Goal: Check status: Check status

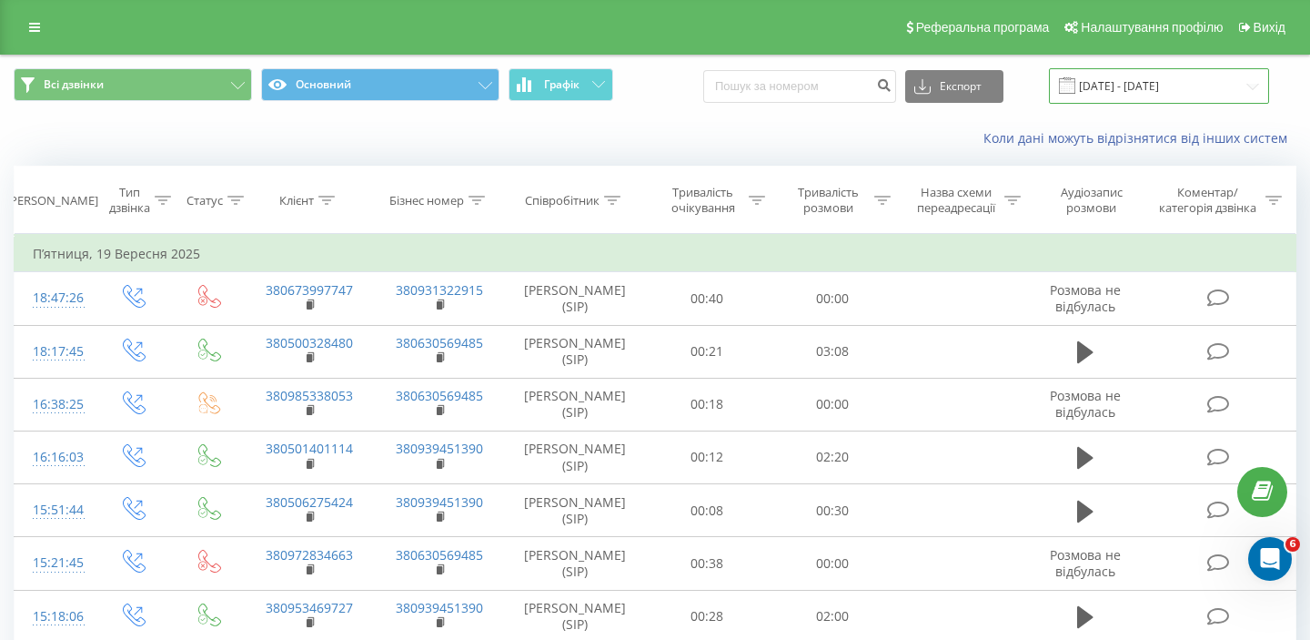
click at [1209, 85] on input "01.09.2025 - 19.09.2025" at bounding box center [1159, 85] width 220 height 35
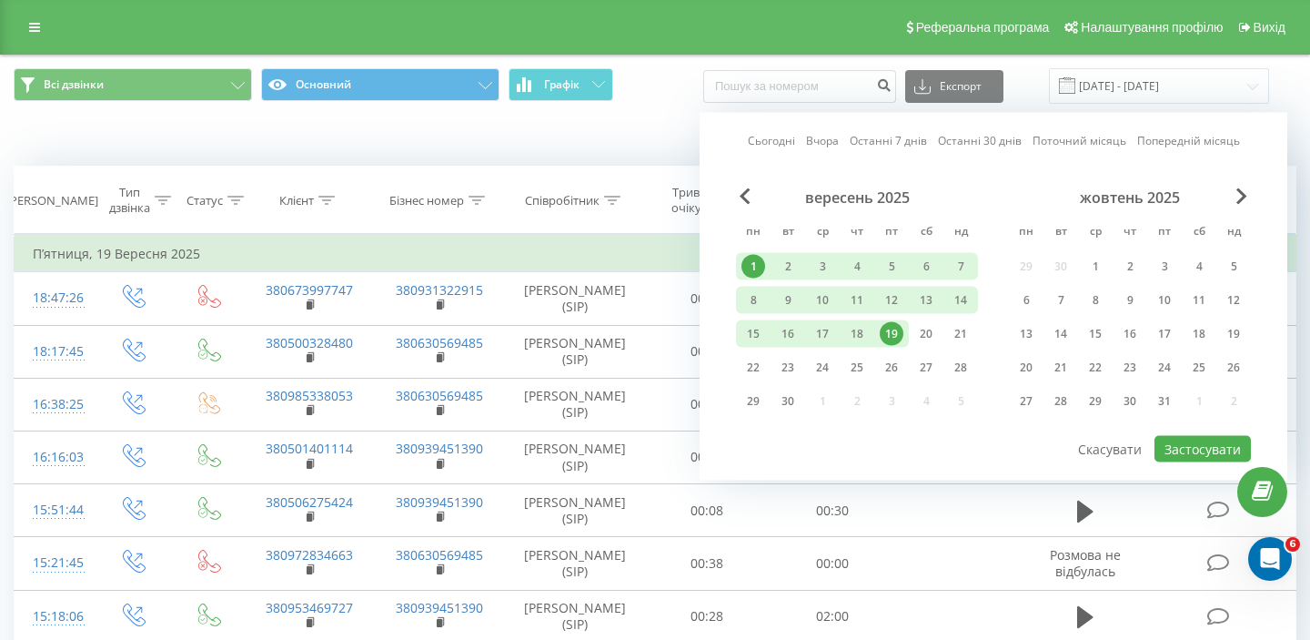
click at [766, 271] on div "1" at bounding box center [753, 266] width 35 height 27
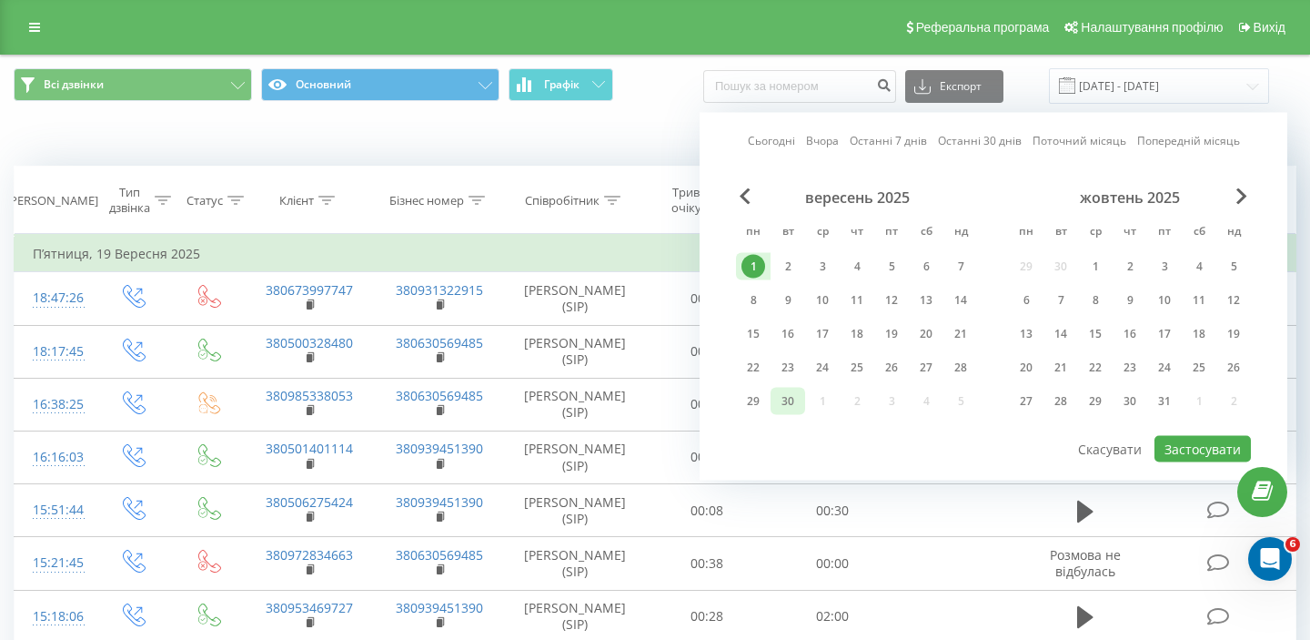
click at [801, 397] on div "30" at bounding box center [788, 401] width 35 height 27
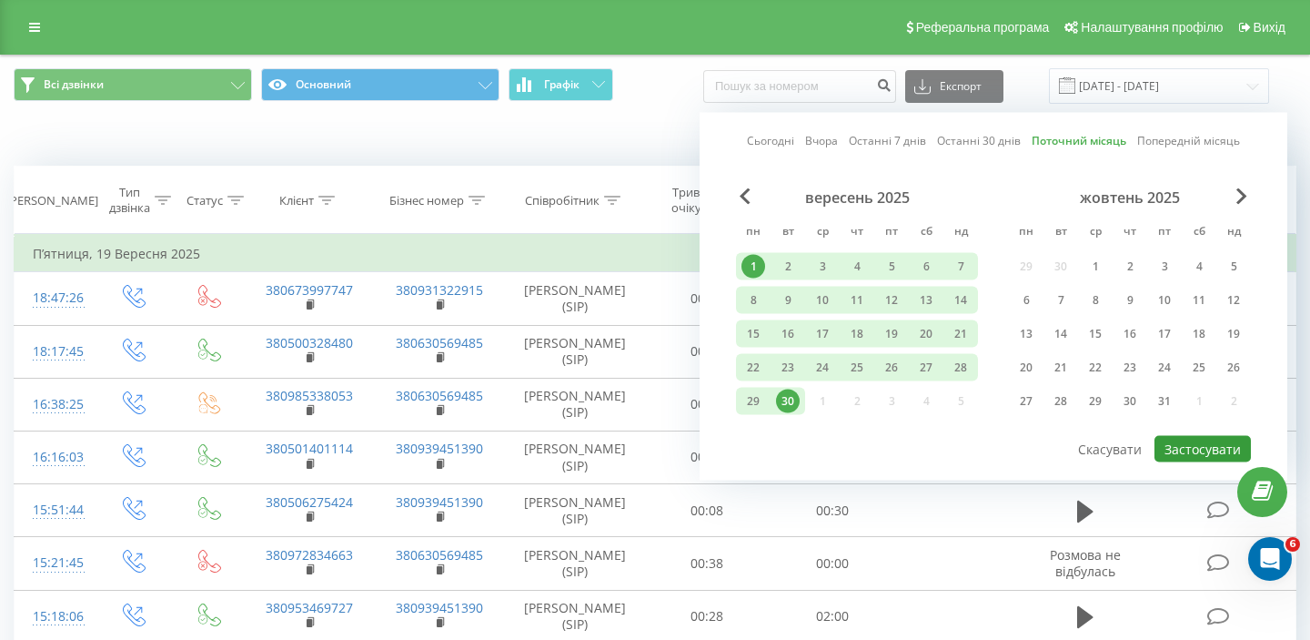
click at [1222, 445] on button "Застосувати" at bounding box center [1203, 449] width 96 height 26
type input "[DATE] - [DATE]"
